Goal: Information Seeking & Learning: Check status

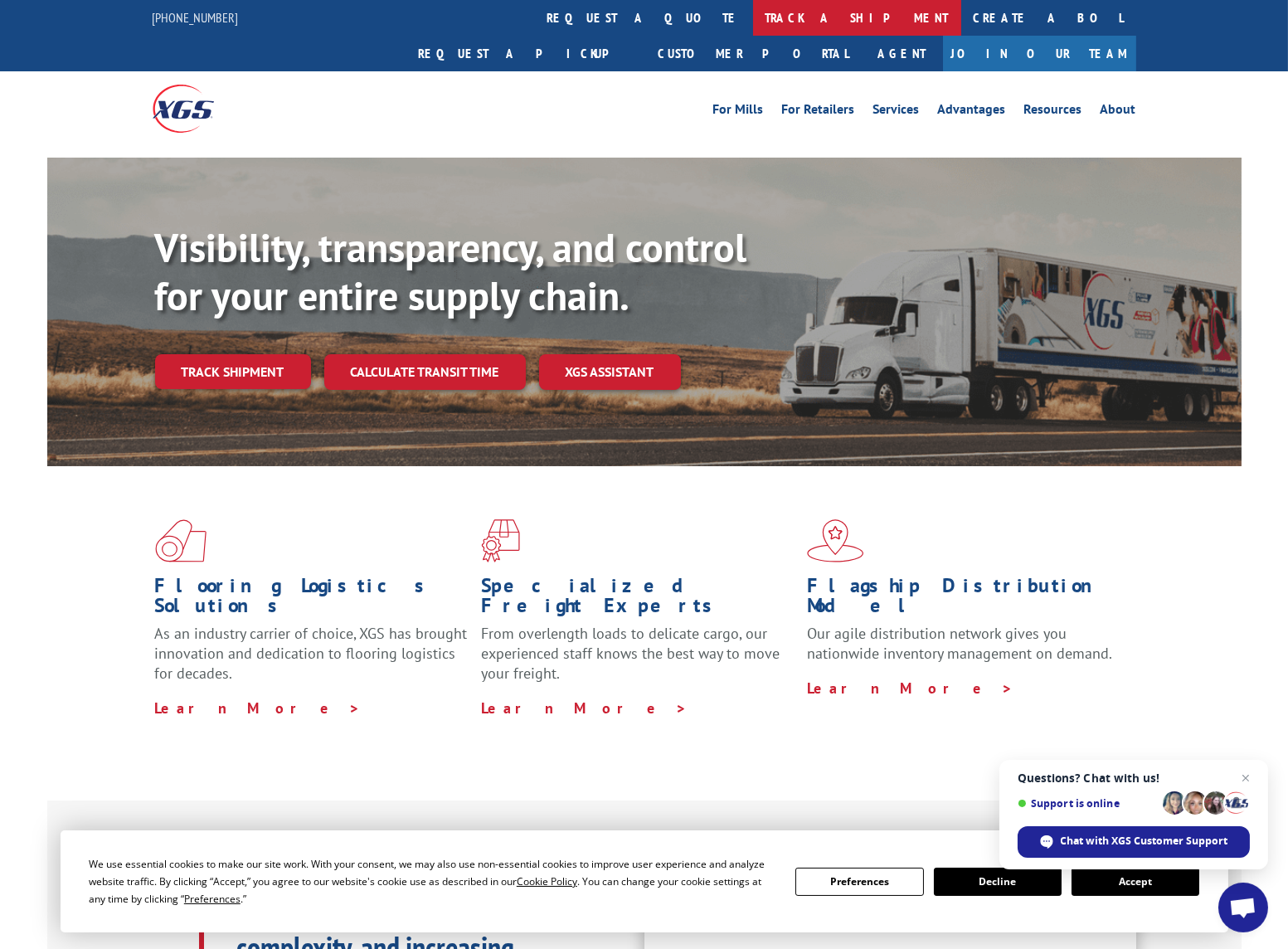
click at [753, 15] on link "track a shipment" at bounding box center [857, 18] width 208 height 35
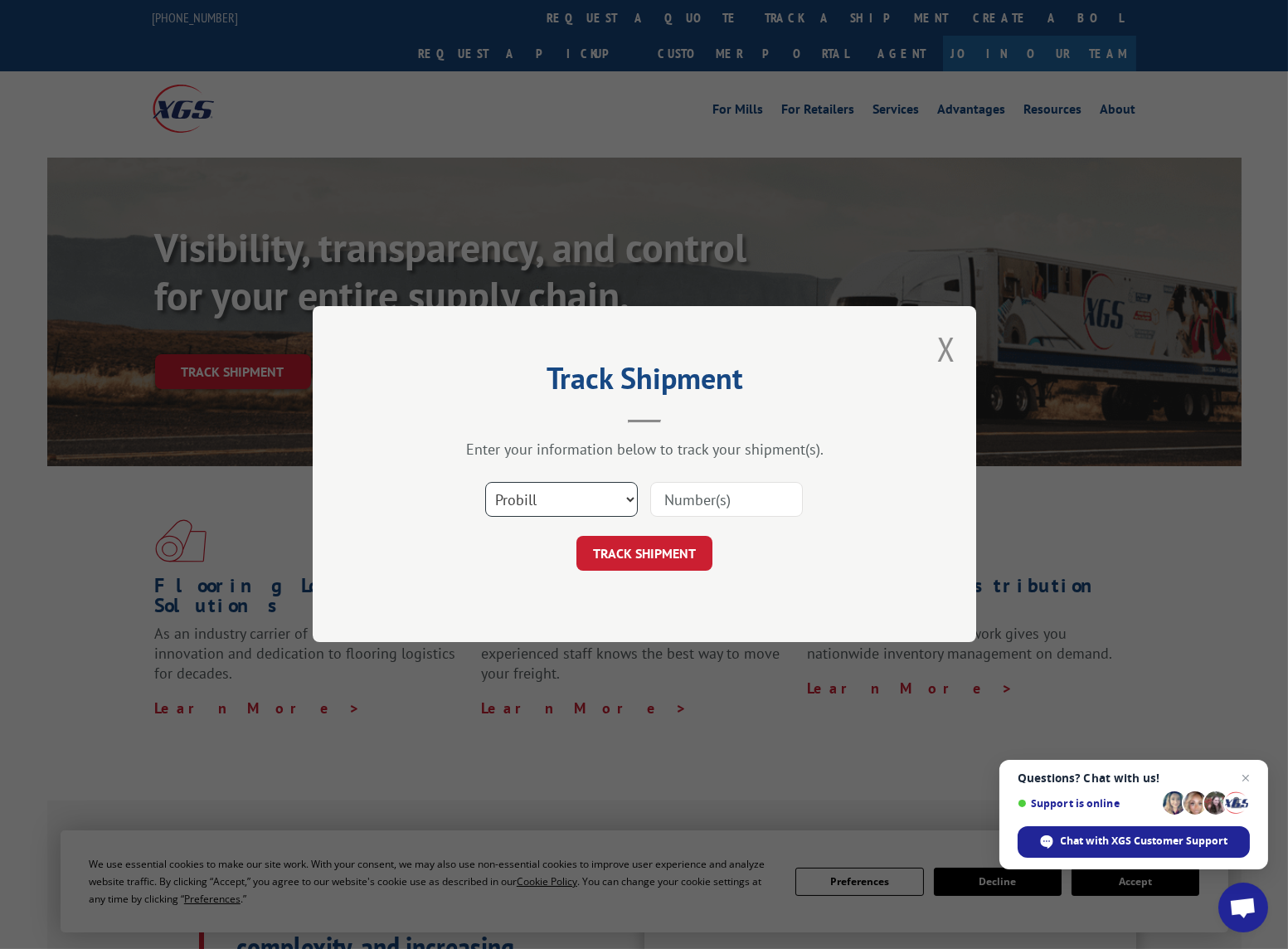
click at [544, 503] on select "Select category... Probill BOL PO" at bounding box center [561, 500] width 153 height 34
click at [707, 496] on input at bounding box center [727, 500] width 153 height 34
type input "34016999"
click at [640, 552] on button "TRACK SHIPMENT" at bounding box center [644, 554] width 136 height 34
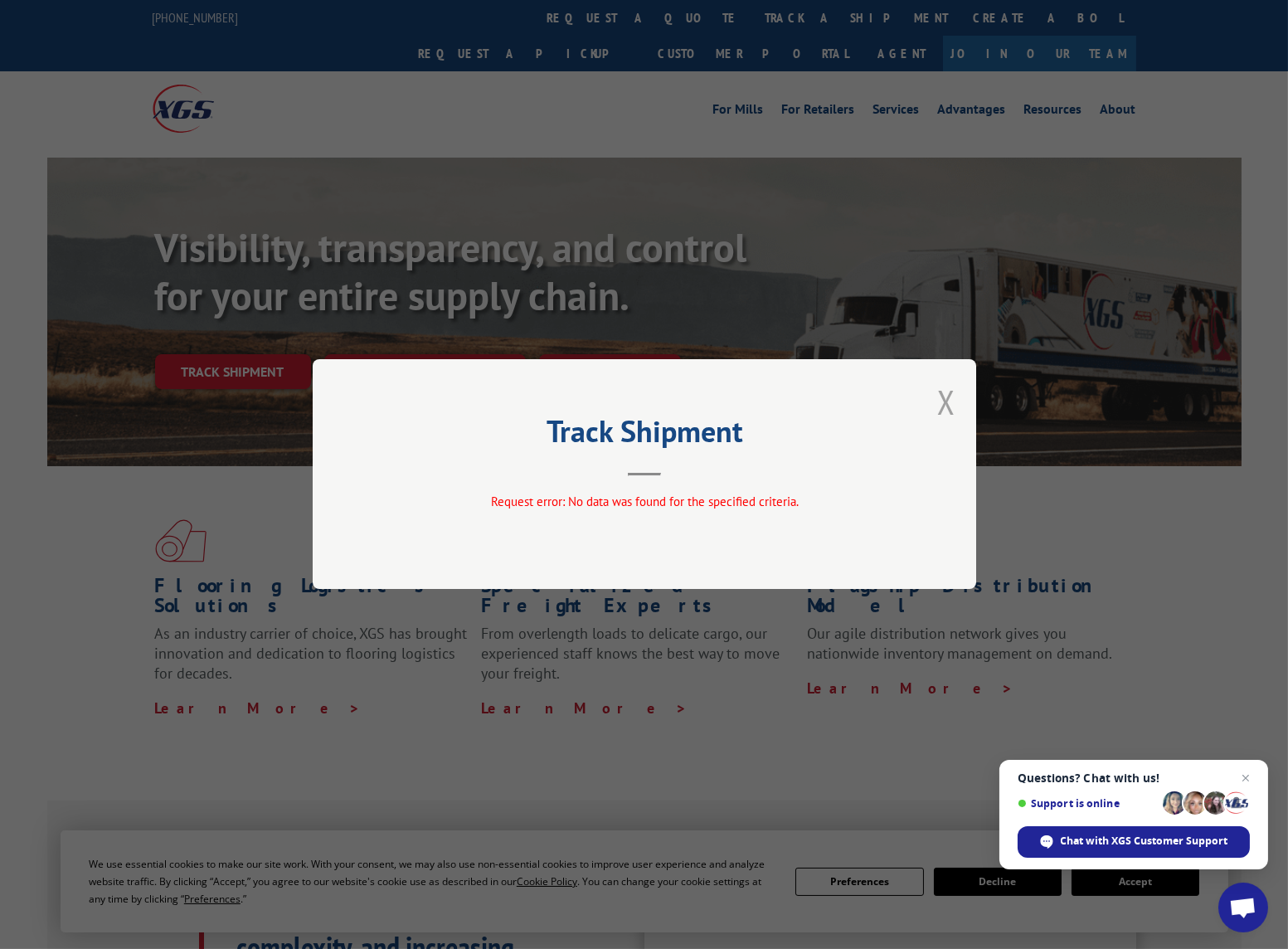
click at [949, 398] on button "Close modal" at bounding box center [946, 401] width 19 height 44
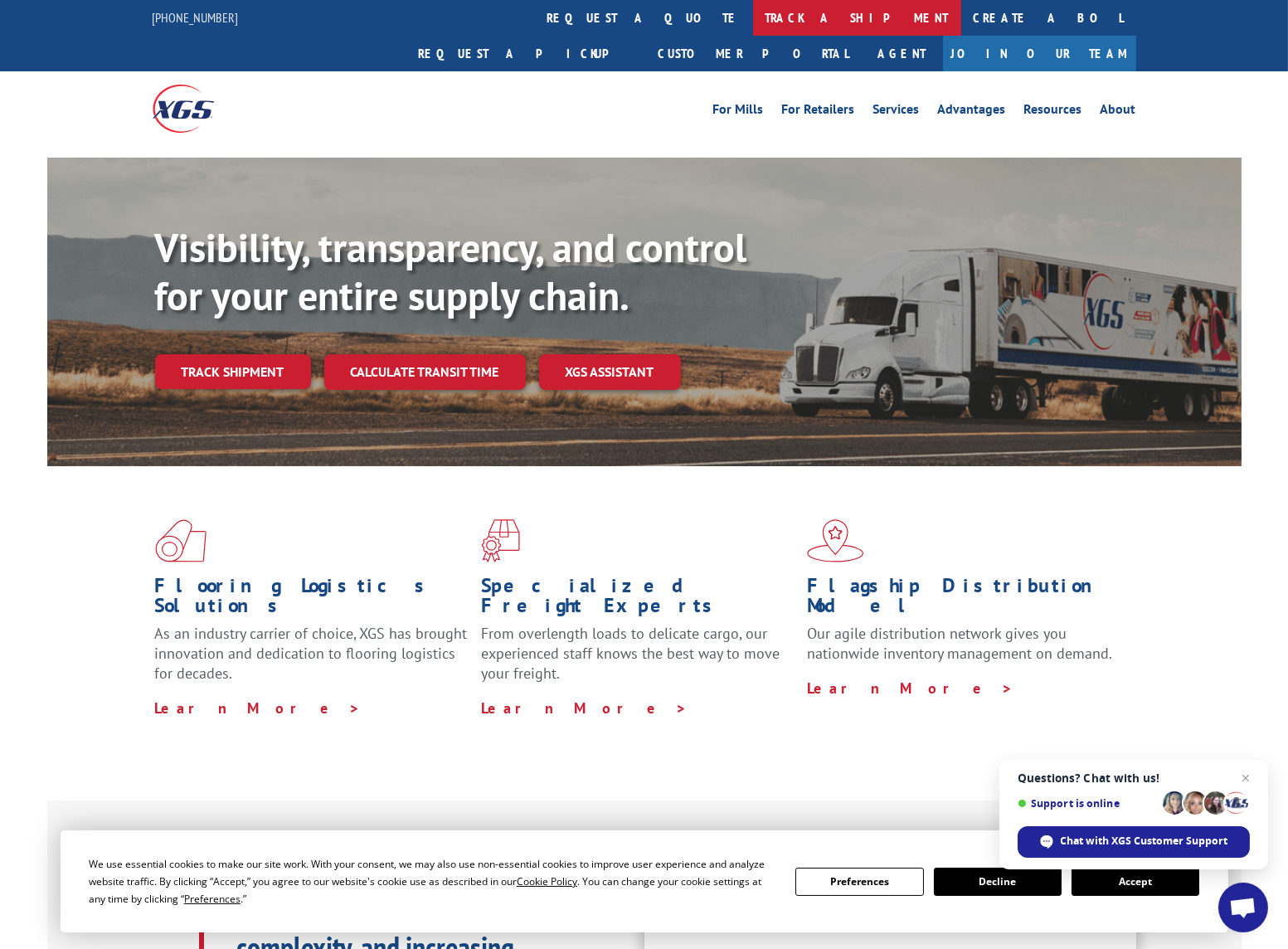
click at [753, 18] on link "track a shipment" at bounding box center [857, 18] width 208 height 35
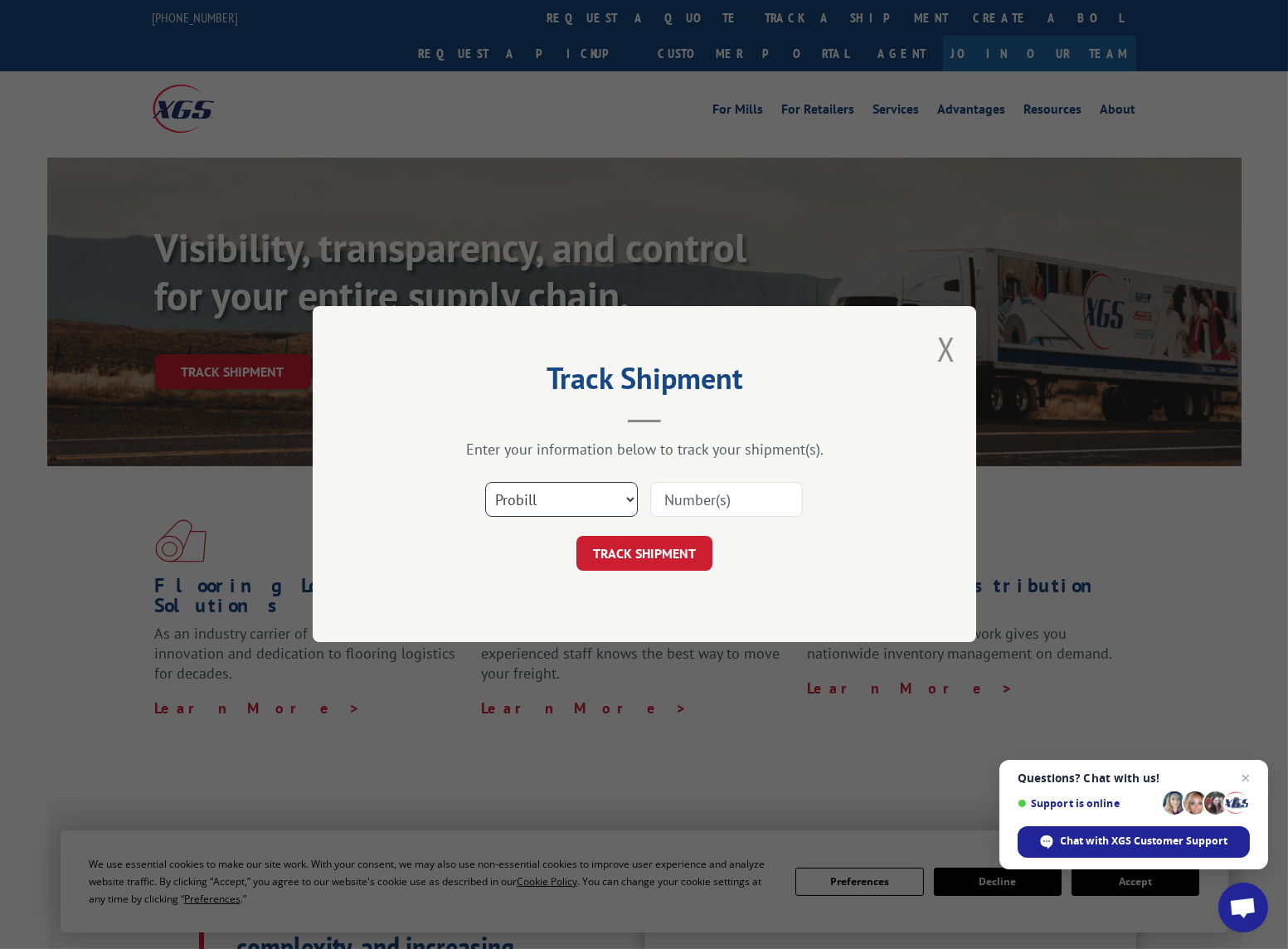
click at [619, 503] on select "Select category... Probill BOL PO" at bounding box center [561, 500] width 153 height 34
select select "bol"
click at [485, 483] on select "Select category... Probill BOL PO" at bounding box center [561, 500] width 153 height 34
click at [702, 495] on input at bounding box center [727, 500] width 153 height 34
type input "34016999"
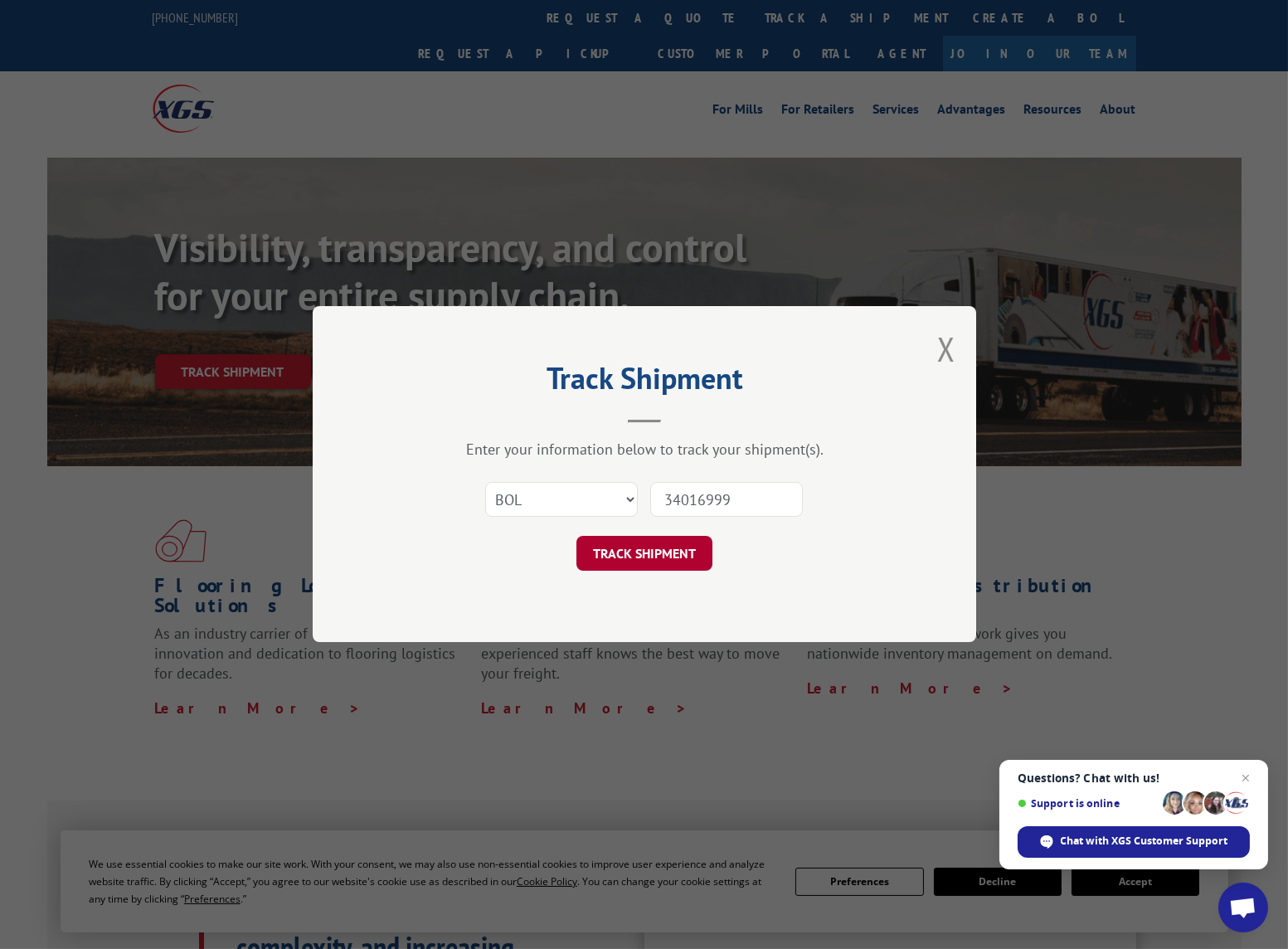
click at [661, 552] on button "TRACK SHIPMENT" at bounding box center [644, 554] width 136 height 34
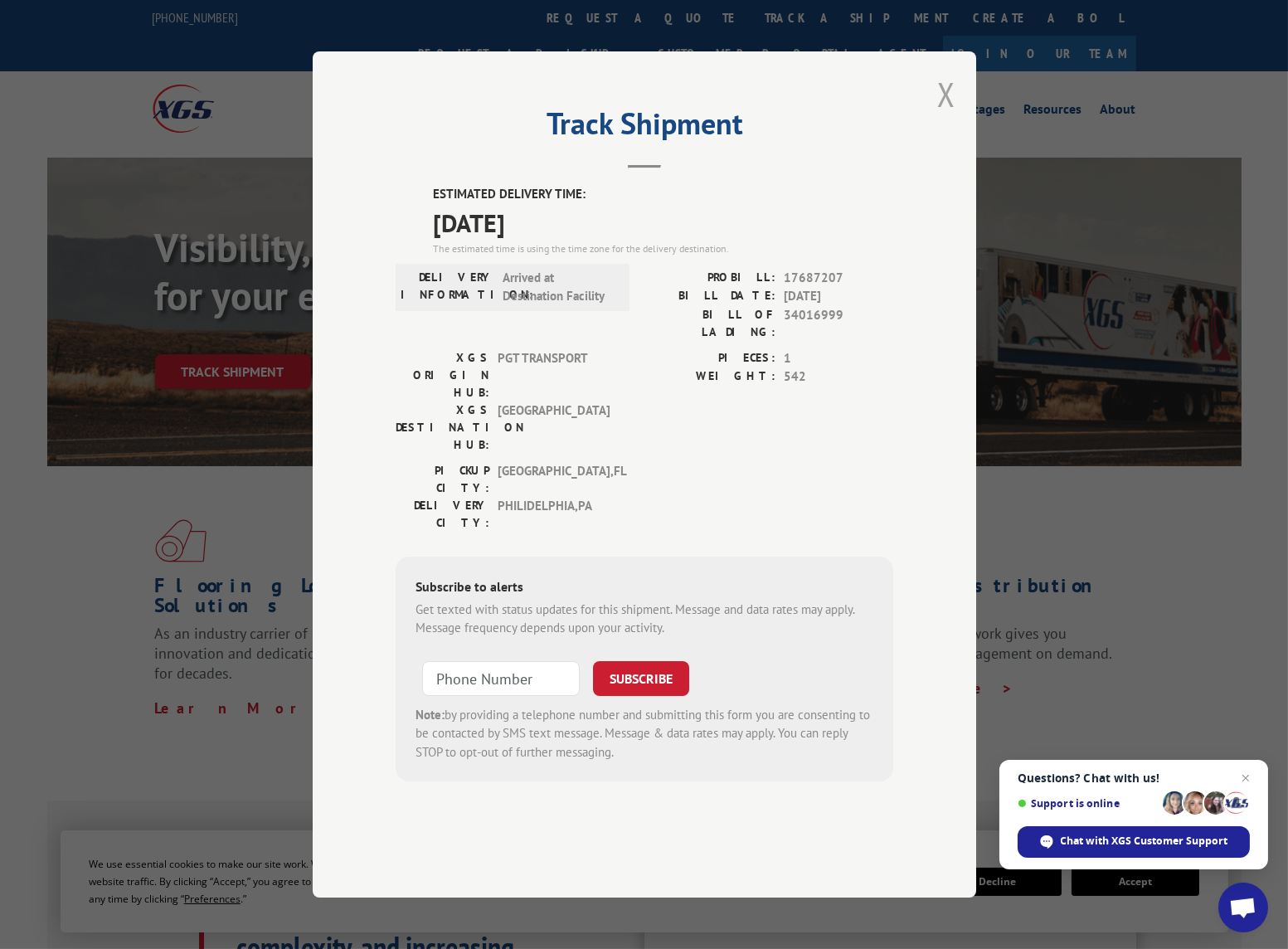
click at [948, 116] on button "Close modal" at bounding box center [946, 94] width 19 height 44
